Goal: Navigation & Orientation: Find specific page/section

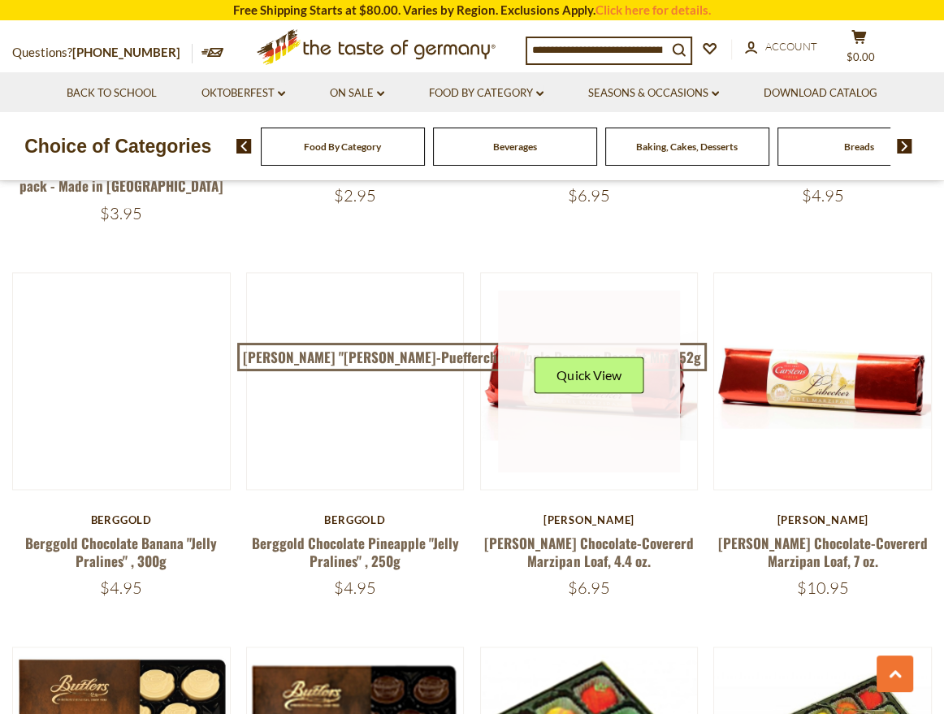
scroll to position [1805, 0]
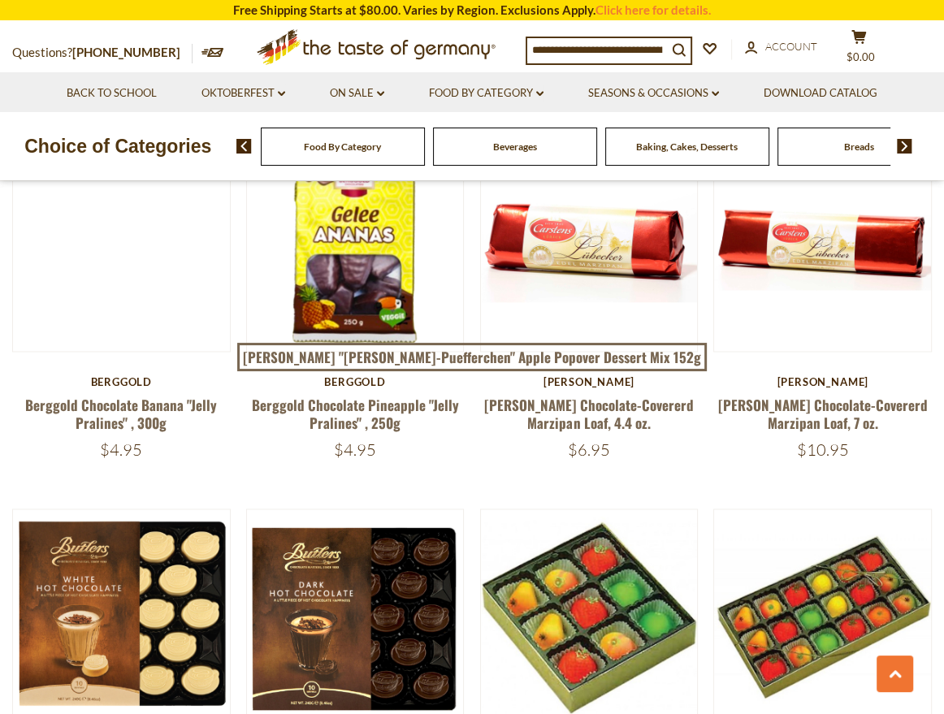
click at [376, 144] on span "Food By Category" at bounding box center [342, 147] width 77 height 12
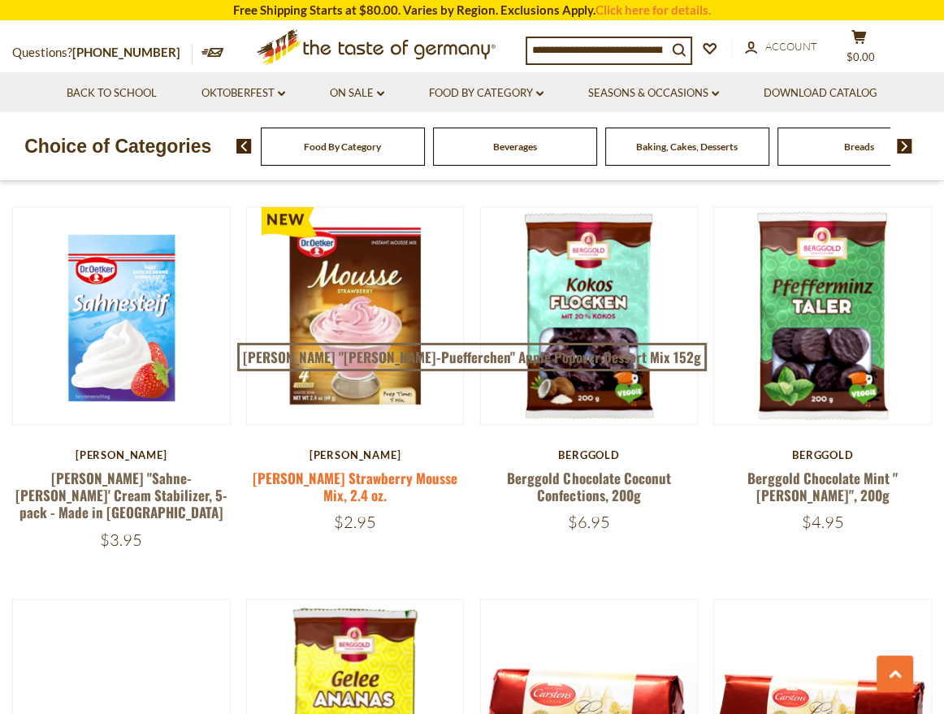
scroll to position [1444, 0]
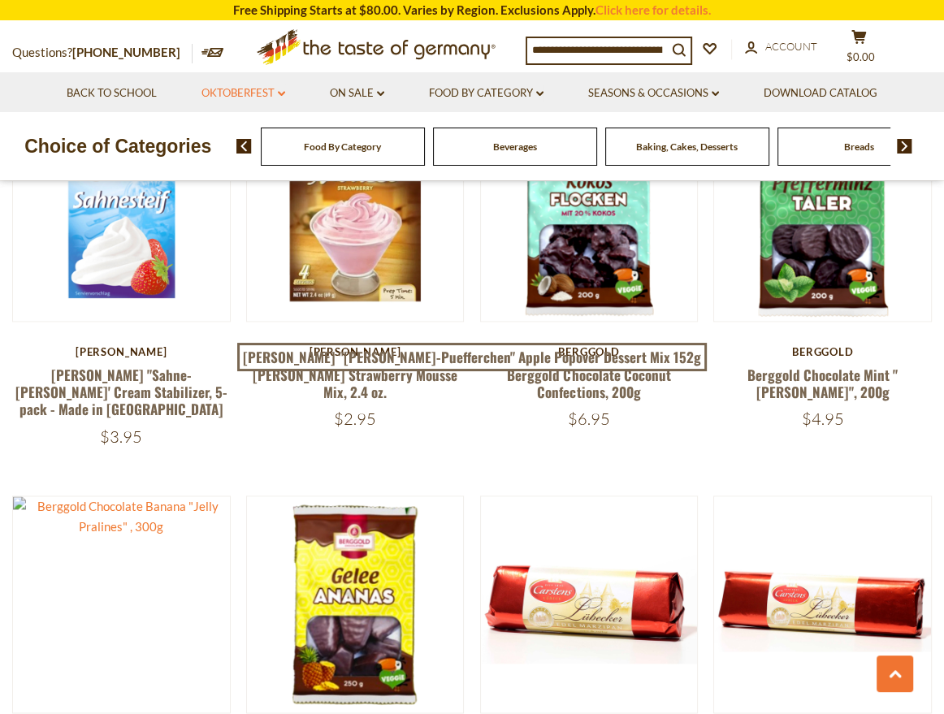
click at [281, 94] on icon at bounding box center [281, 93] width 7 height 5
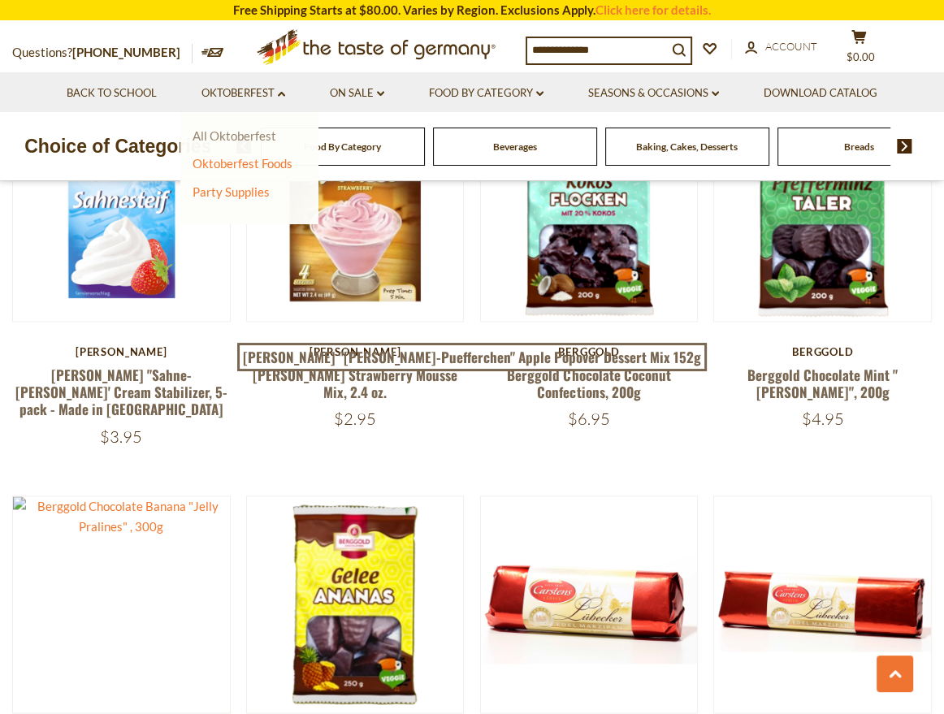
click at [255, 138] on link "All Oktoberfest" at bounding box center [235, 135] width 84 height 15
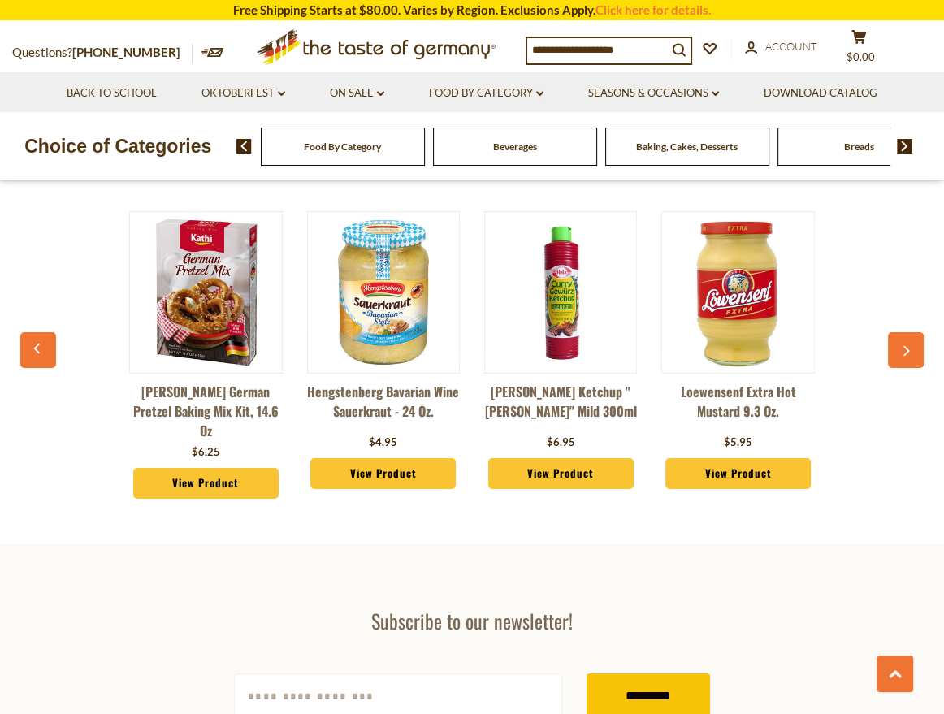
scroll to position [4333, 0]
